Goal: Task Accomplishment & Management: Use online tool/utility

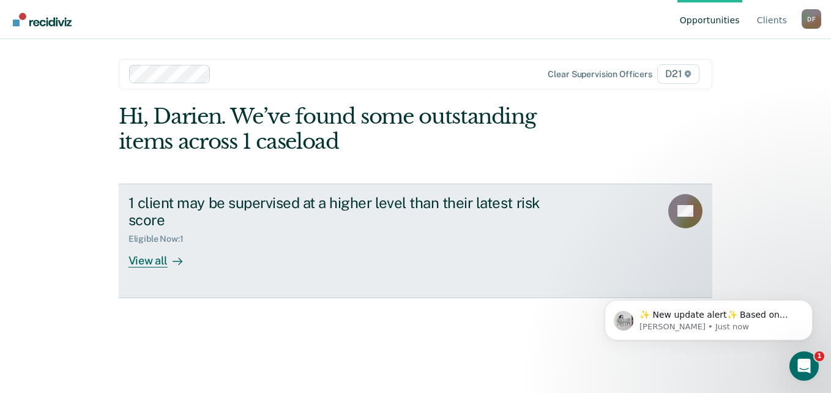
click at [149, 265] on div "View all" at bounding box center [162, 256] width 69 height 24
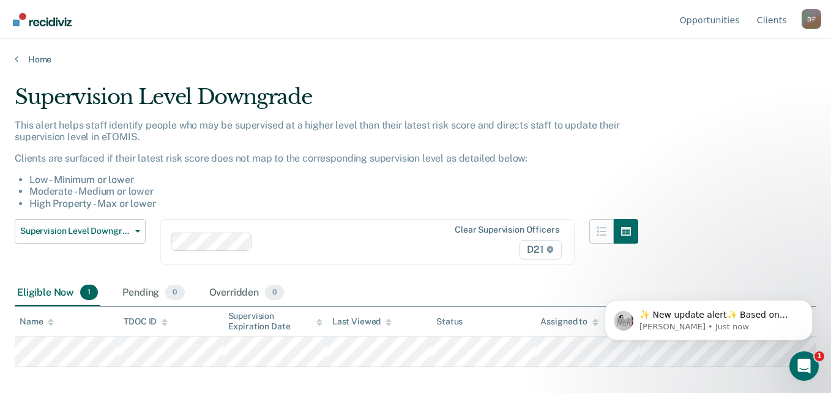
click at [772, 223] on div "Supervision Level Downgrade This alert helps staff identify people who may be s…" at bounding box center [416, 192] width 802 height 217
click at [707, 209] on div "Supervision Level Downgrade This alert helps staff identify people who may be s…" at bounding box center [416, 192] width 802 height 217
click at [355, 201] on li "High Property - Max or lower" at bounding box center [333, 204] width 609 height 12
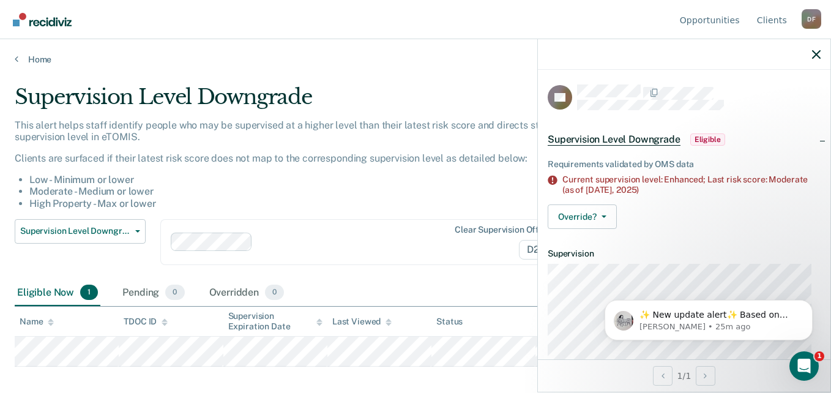
click at [464, 190] on li "Moderate - Medium or lower" at bounding box center [333, 191] width 609 height 12
click at [267, 192] on li "Moderate - Medium or lower" at bounding box center [333, 191] width 609 height 12
click at [810, 54] on div at bounding box center [684, 54] width 292 height 31
click at [816, 54] on icon "button" at bounding box center [816, 54] width 9 height 9
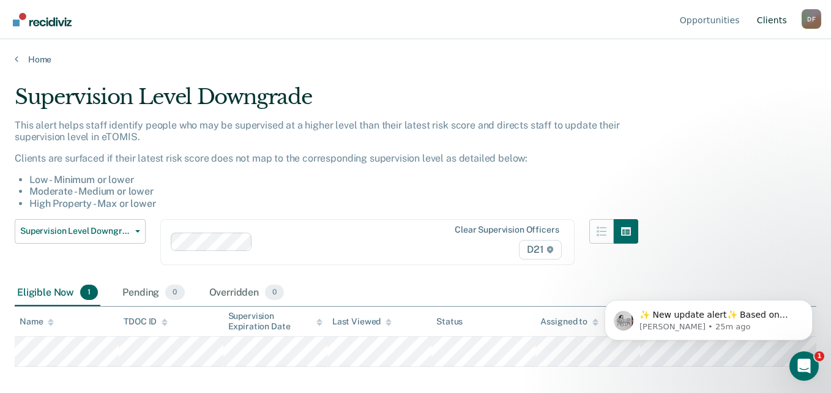
click at [769, 20] on link "Client s" at bounding box center [771, 19] width 35 height 39
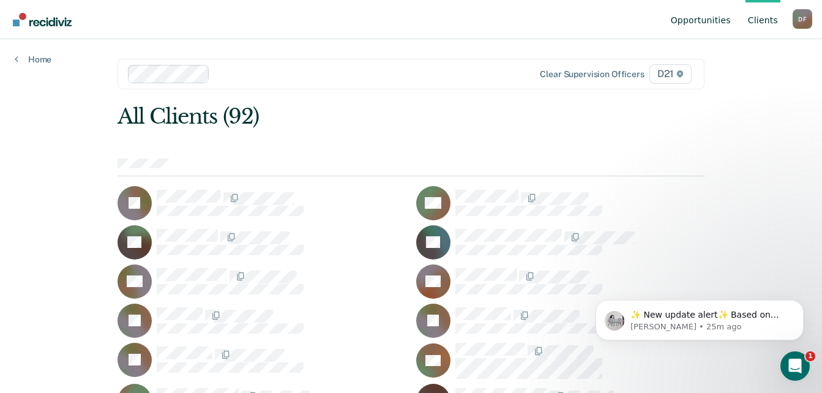
click at [698, 21] on link "Opportunities" at bounding box center [700, 19] width 65 height 39
